Goal: Task Accomplishment & Management: Manage account settings

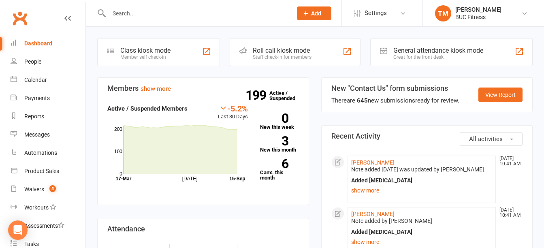
click at [163, 15] on input "text" at bounding box center [196, 13] width 180 height 11
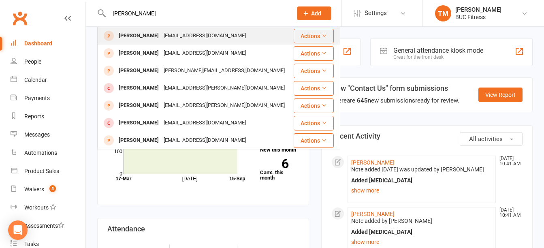
type input "[PERSON_NAME]"
click at [147, 33] on div "[PERSON_NAME]" at bounding box center [138, 36] width 45 height 12
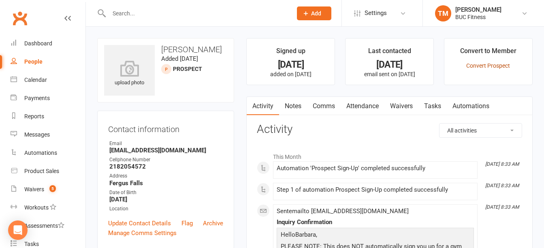
click at [497, 67] on link "Convert Prospect" at bounding box center [488, 65] width 44 height 6
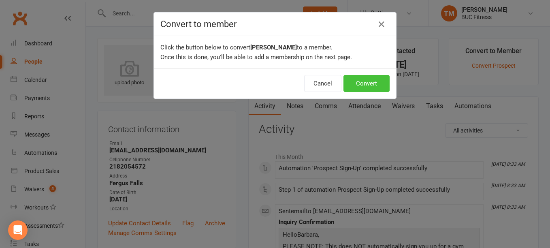
click at [369, 83] on button "Convert" at bounding box center [366, 83] width 46 height 17
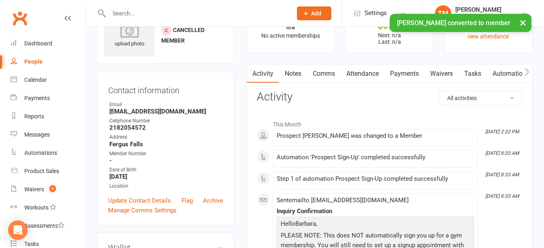
scroll to position [81, 0]
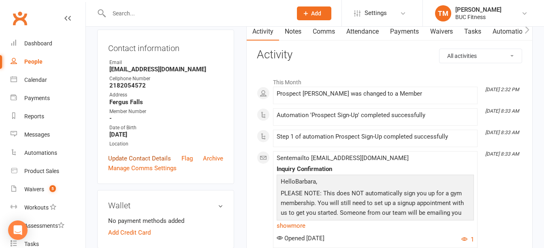
click at [143, 157] on link "Update Contact Details" at bounding box center [139, 158] width 63 height 10
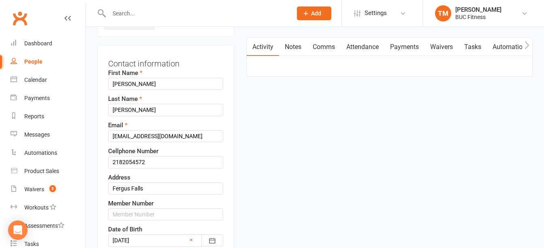
scroll to position [79, 0]
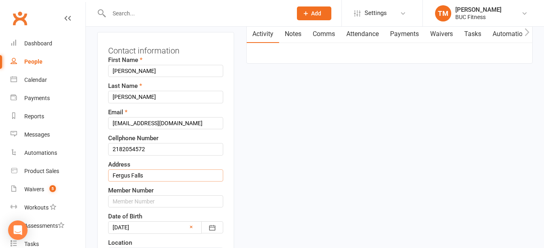
drag, startPoint x: 156, startPoint y: 175, endPoint x: 98, endPoint y: 176, distance: 57.9
click at [98, 176] on div "Contact information First Name [PERSON_NAME] Last Name [PERSON_NAME] Email [EMA…" at bounding box center [165, 164] width 137 height 264
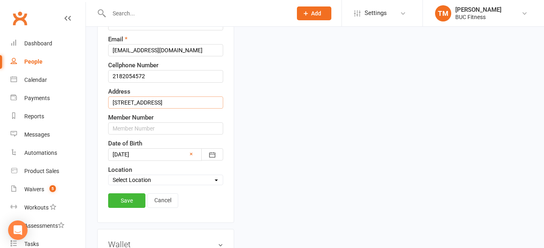
scroll to position [160, 0]
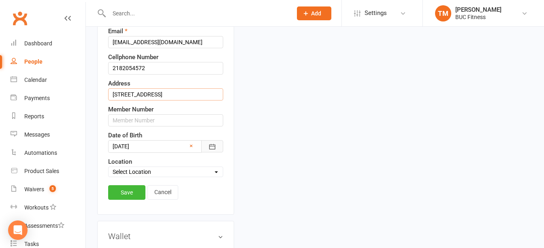
type input "[STREET_ADDRESS]"
click at [213, 144] on icon "button" at bounding box center [212, 147] width 8 height 8
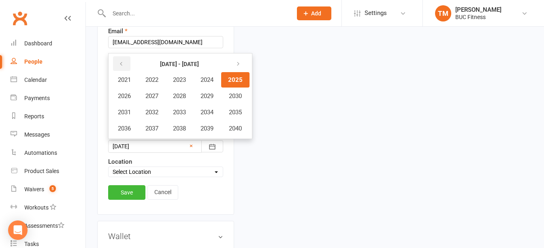
click at [118, 63] on icon "button" at bounding box center [121, 64] width 6 height 6
click at [119, 63] on icon "button" at bounding box center [121, 64] width 6 height 6
click at [236, 96] on span "1970" at bounding box center [234, 95] width 13 height 7
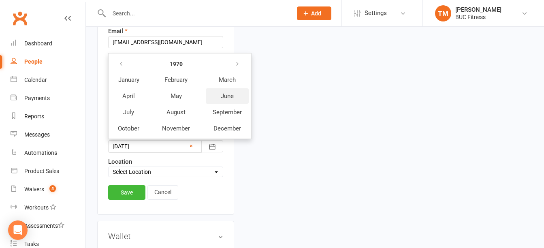
click at [227, 94] on span "June" at bounding box center [227, 95] width 13 height 7
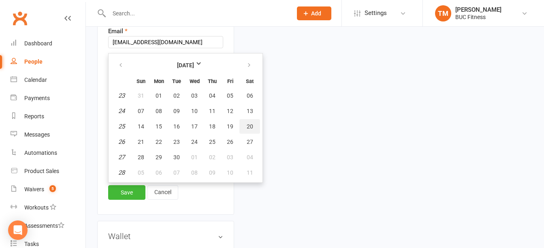
click at [248, 126] on span "20" at bounding box center [250, 126] width 6 height 6
type input "[DATE]"
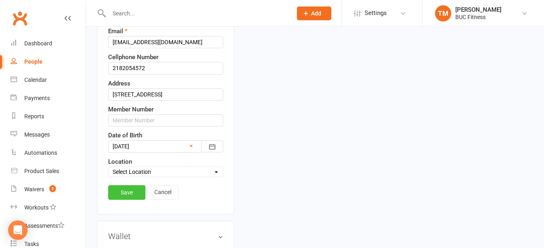
click at [128, 191] on link "Save" at bounding box center [126, 192] width 37 height 15
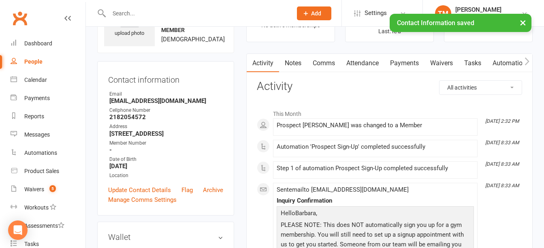
scroll to position [0, 0]
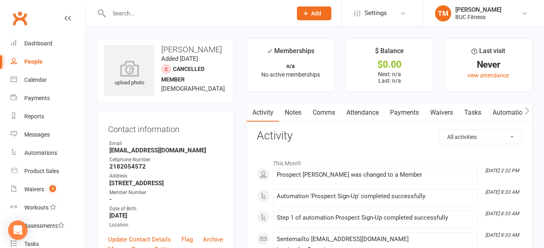
click at [442, 112] on link "Waivers" at bounding box center [441, 112] width 34 height 19
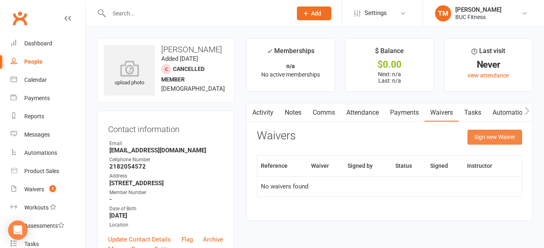
click at [487, 135] on button "Sign new Waiver" at bounding box center [494, 137] width 55 height 15
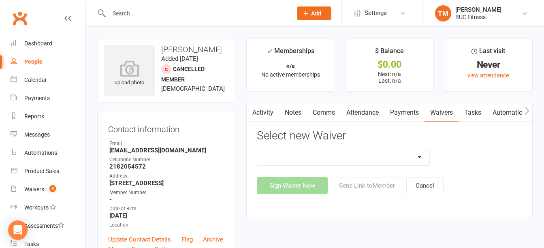
click at [406, 155] on select "New Client--[GEOGRAPHIC_DATA] New Client--[GEOGRAPHIC_DATA] Photo Release Waive…" at bounding box center [343, 157] width 172 height 16
select select "5045"
click at [257, 149] on select "New Client--[GEOGRAPHIC_DATA] New Client--[GEOGRAPHIC_DATA] Photo Release Waive…" at bounding box center [343, 157] width 172 height 16
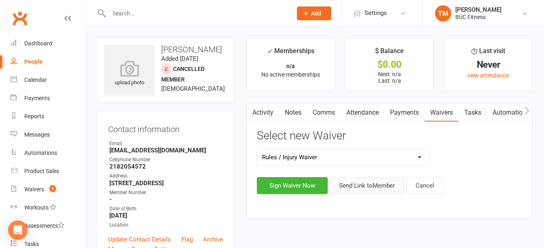
click at [378, 189] on button "Send Link to Member" at bounding box center [367, 185] width 75 height 17
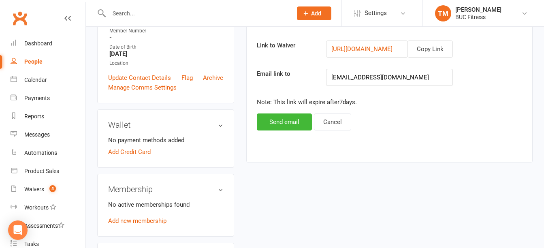
scroll to position [162, 0]
click at [292, 123] on button "Send email" at bounding box center [284, 121] width 55 height 17
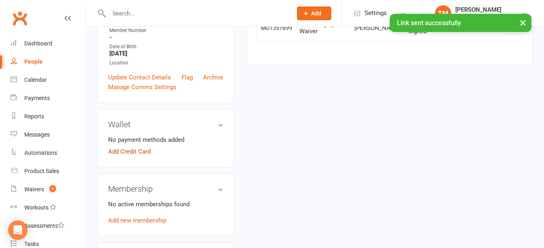
click at [135, 156] on link "Add Credit Card" at bounding box center [129, 152] width 43 height 10
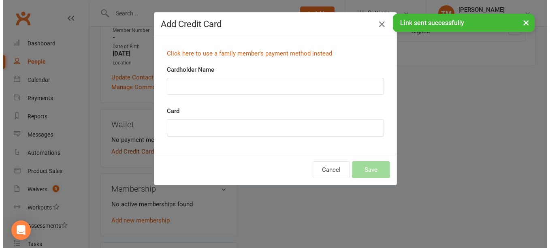
scroll to position [154, 0]
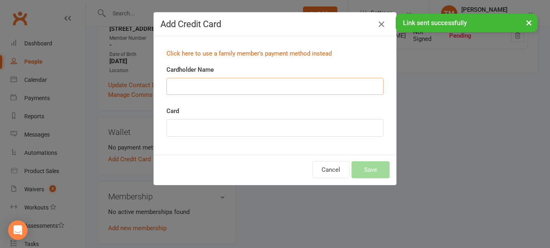
click at [215, 89] on input "Cardholder Name" at bounding box center [274, 86] width 217 height 17
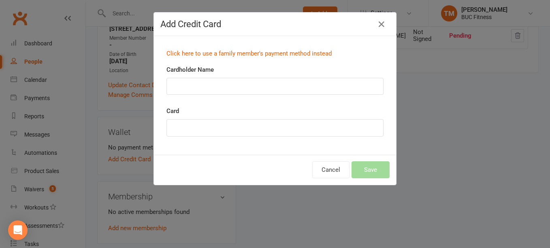
click at [179, 100] on div "Cardholder Name" at bounding box center [274, 85] width 229 height 41
click at [185, 85] on input "Cardholder Name" at bounding box center [274, 86] width 217 height 17
type input "[PERSON_NAME]"
click at [209, 132] on div at bounding box center [274, 127] width 217 height 17
drag, startPoint x: 255, startPoint y: 151, endPoint x: 266, endPoint y: 149, distance: 12.0
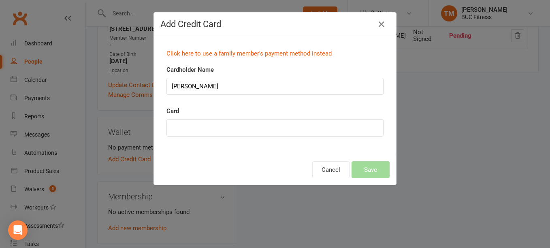
click at [255, 151] on div "Click here to use a family member's payment method instead Cardholder Name [PER…" at bounding box center [275, 95] width 242 height 119
drag, startPoint x: 282, startPoint y: 164, endPoint x: 289, endPoint y: 164, distance: 6.9
click at [282, 164] on div "Cancel Save" at bounding box center [275, 170] width 242 height 30
click at [359, 167] on button "Save" at bounding box center [370, 169] width 38 height 17
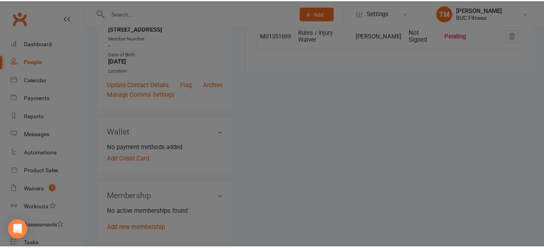
scroll to position [162, 0]
